Goal: Navigation & Orientation: Find specific page/section

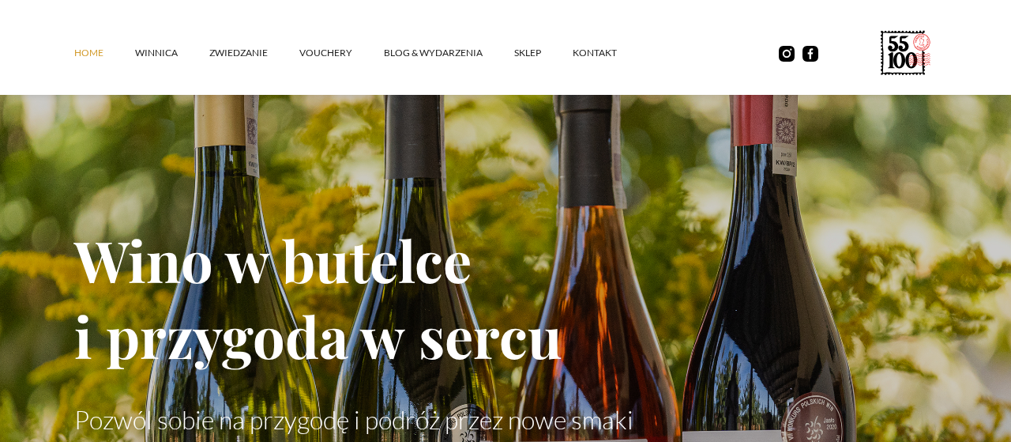
click at [81, 53] on link "Home" at bounding box center [104, 52] width 61 height 47
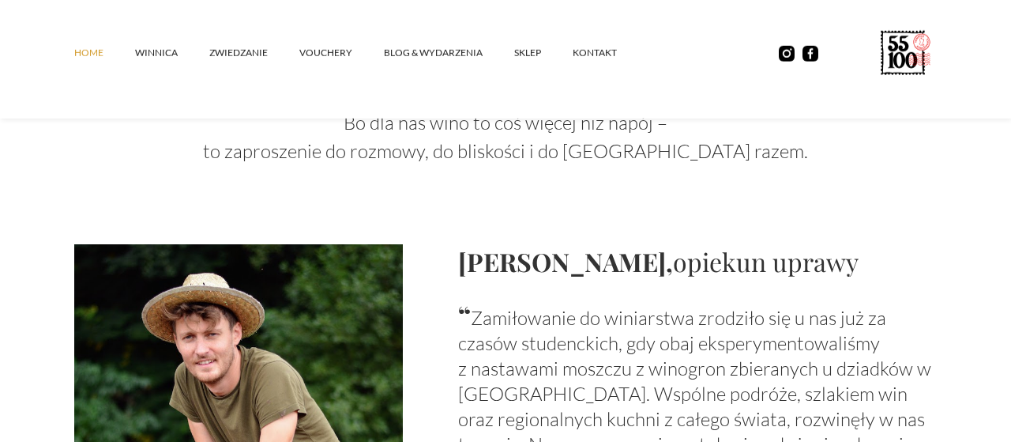
scroll to position [1068, 0]
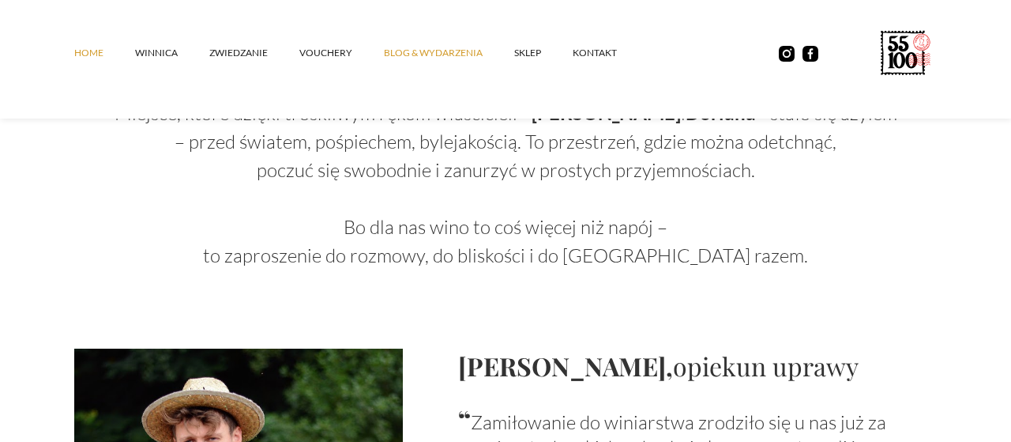
click at [416, 47] on link "Blog & Wydarzenia" at bounding box center [449, 52] width 130 height 47
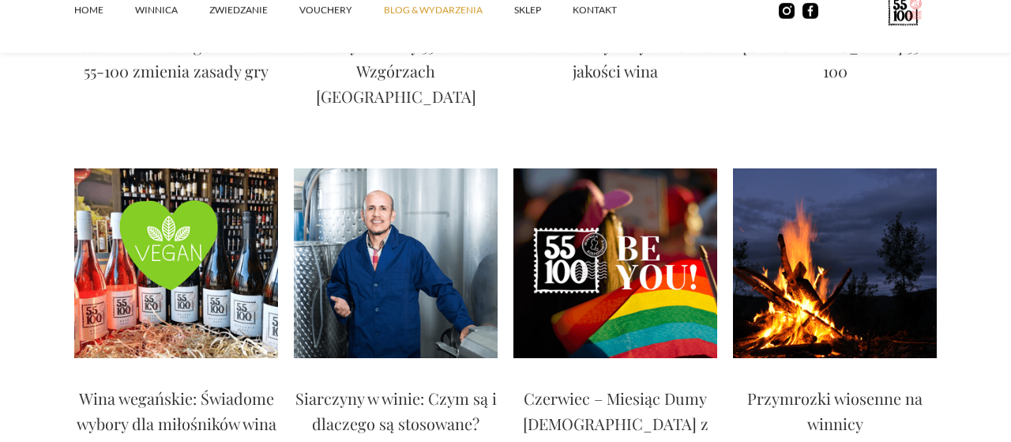
scroll to position [1315, 0]
